Goal: Transaction & Acquisition: Purchase product/service

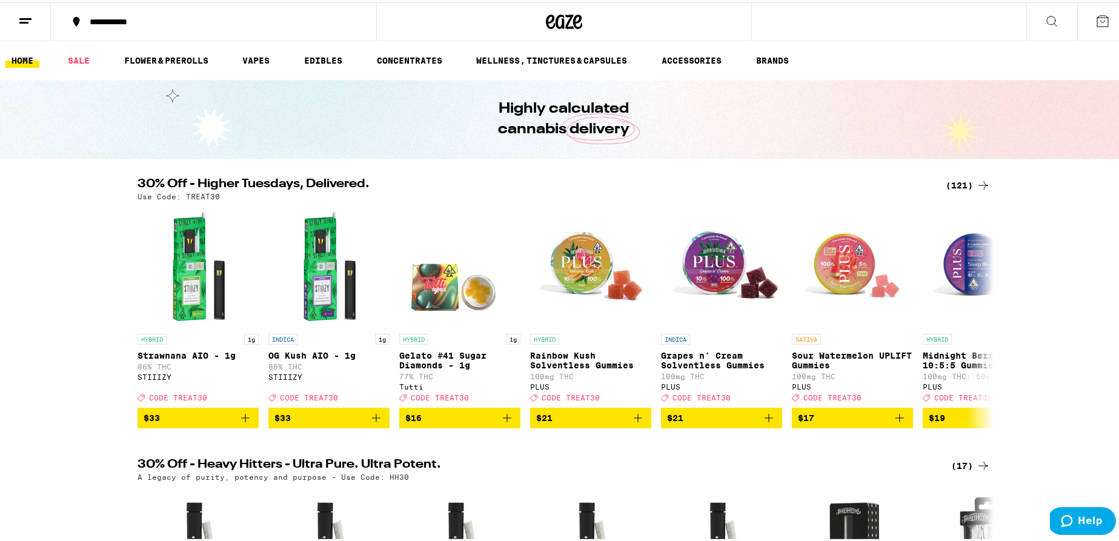
click at [952, 184] on div "(121)" at bounding box center [968, 183] width 45 height 15
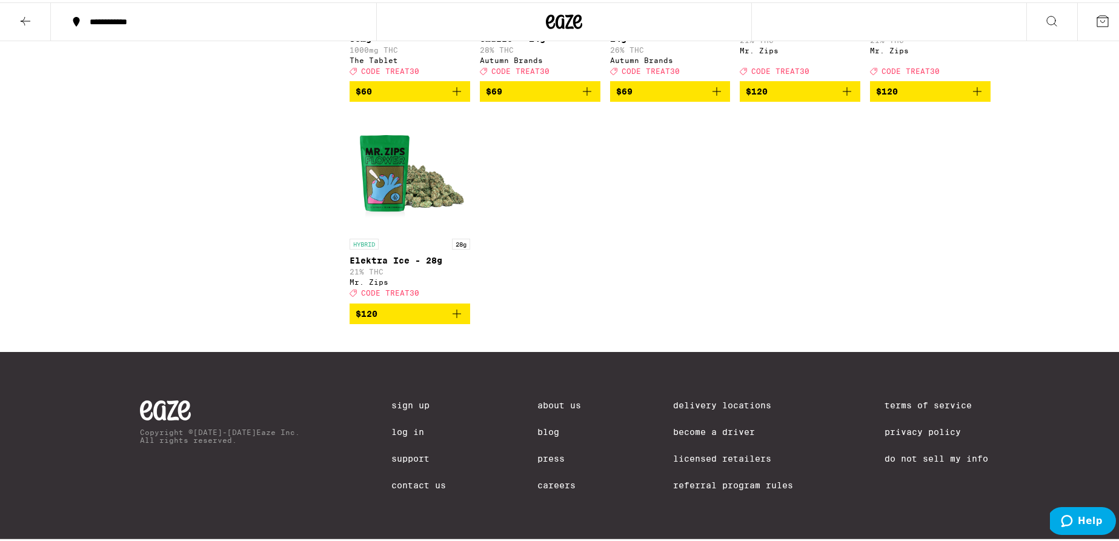
scroll to position [5711, 0]
